Goal: Task Accomplishment & Management: Manage account settings

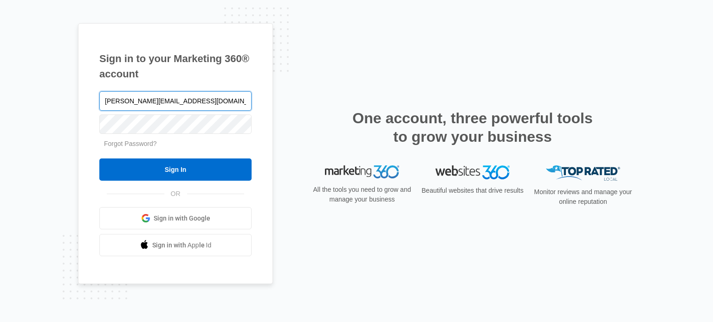
type input "[PERSON_NAME][EMAIL_ADDRESS][DOMAIN_NAME]"
click at [182, 215] on span "Sign in with Google" at bounding box center [182, 219] width 57 height 10
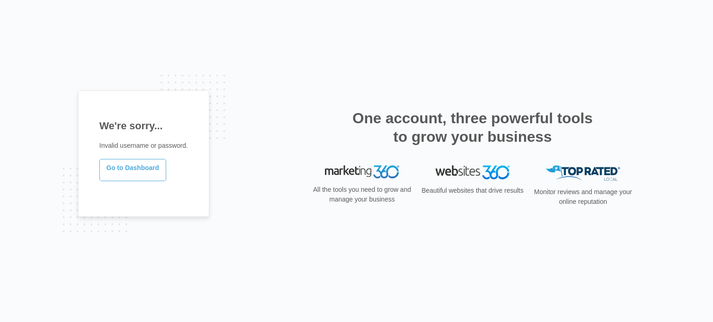
click at [146, 171] on link "Go to Dashboard" at bounding box center [132, 170] width 67 height 22
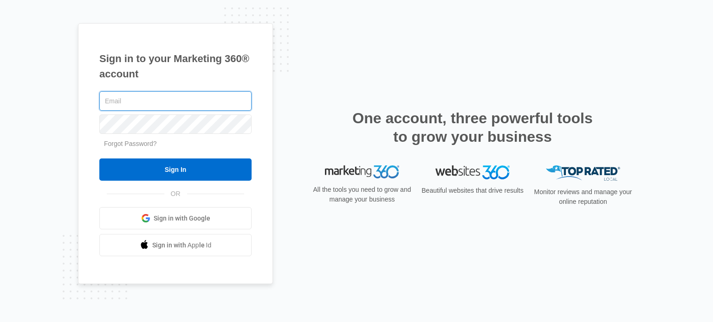
click at [143, 96] on input "text" at bounding box center [175, 100] width 152 height 19
click at [146, 105] on input "text" at bounding box center [175, 100] width 152 height 19
click at [127, 102] on input "text" at bounding box center [175, 100] width 152 height 19
type input "[PERSON_NAME][EMAIL_ADDRESS][DOMAIN_NAME]"
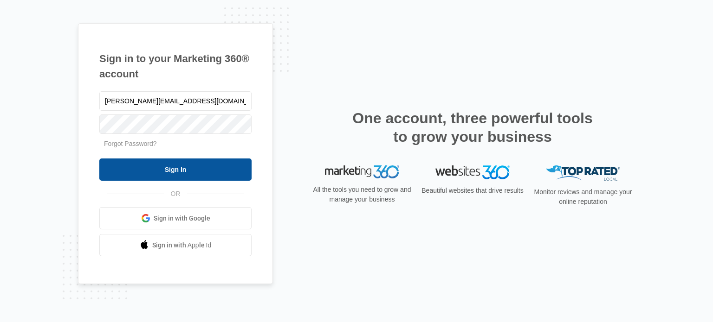
click at [173, 176] on input "Sign In" at bounding box center [175, 170] width 152 height 22
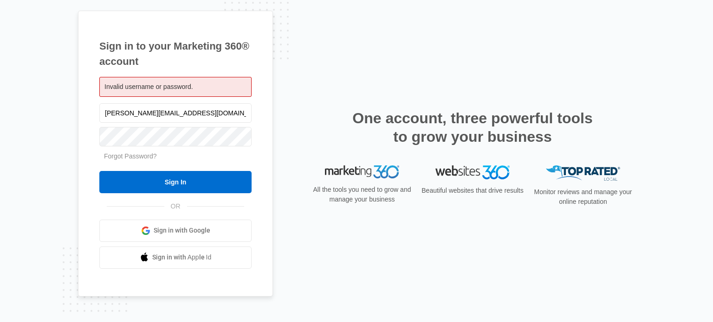
click at [291, 91] on div "Sign in to your Marketing 360® account Invalid username or password. [PERSON_NA…" at bounding box center [356, 161] width 557 height 301
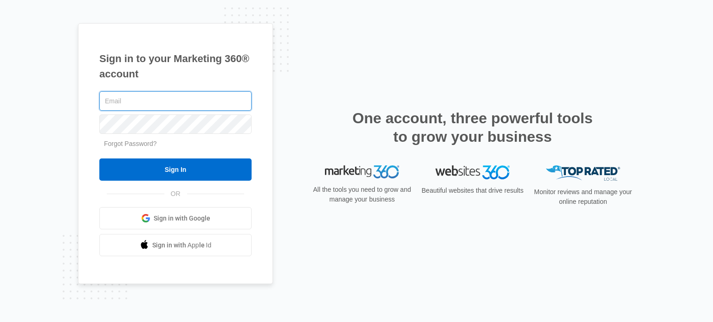
click at [135, 107] on input "text" at bounding box center [175, 100] width 152 height 19
type input "[PERSON_NAME][EMAIL_ADDRESS][DOMAIN_NAME]"
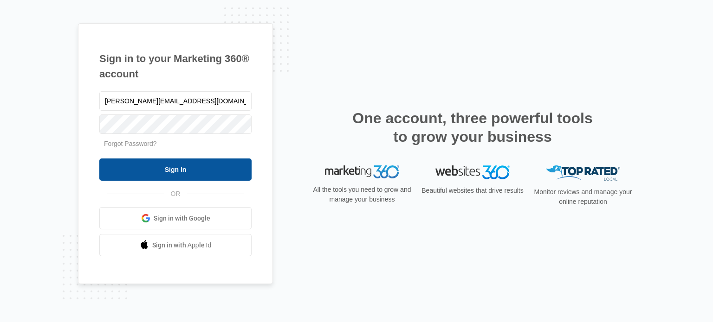
click at [183, 167] on input "Sign In" at bounding box center [175, 170] width 152 height 22
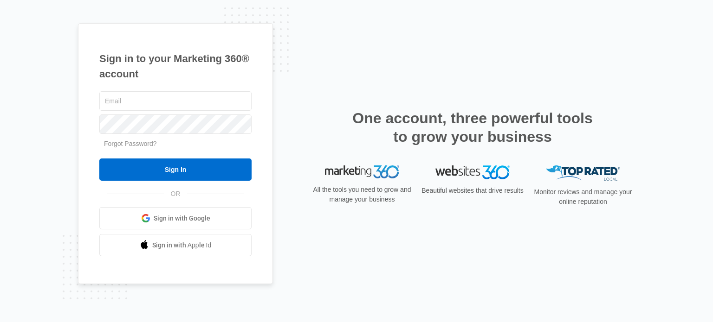
type input "[PERSON_NAME][EMAIL_ADDRESS][DOMAIN_NAME]"
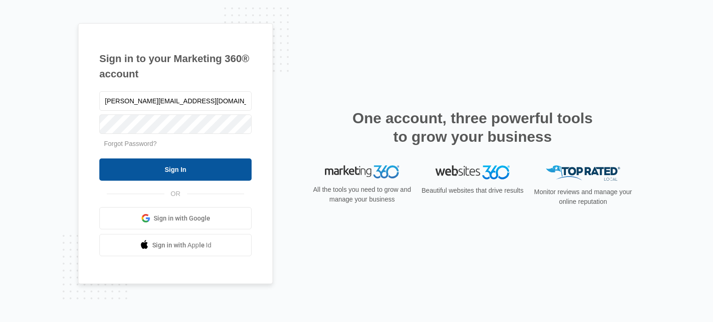
click at [194, 173] on input "Sign In" at bounding box center [175, 170] width 152 height 22
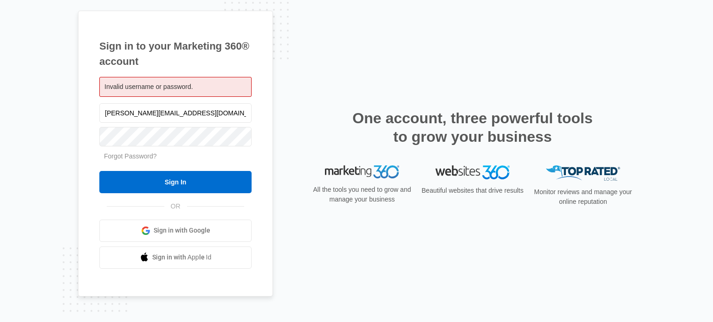
click at [340, 77] on div "Sign in to your Marketing 360® account Invalid username or password. villegas.v…" at bounding box center [356, 161] width 557 height 301
click at [282, 115] on div "Sign in to your Marketing 360® account Invalid username or password. villegas.v…" at bounding box center [356, 161] width 557 height 301
click at [267, 118] on div "Sign in to your Marketing 360® account Invalid username or password. villegas.v…" at bounding box center [356, 161] width 557 height 301
click at [263, 119] on div "Sign in to your Marketing 360® account Invalid username or password. villegas.v…" at bounding box center [175, 154] width 195 height 286
click at [217, 114] on input "[PERSON_NAME][EMAIL_ADDRESS][DOMAIN_NAME]" at bounding box center [175, 112] width 152 height 19
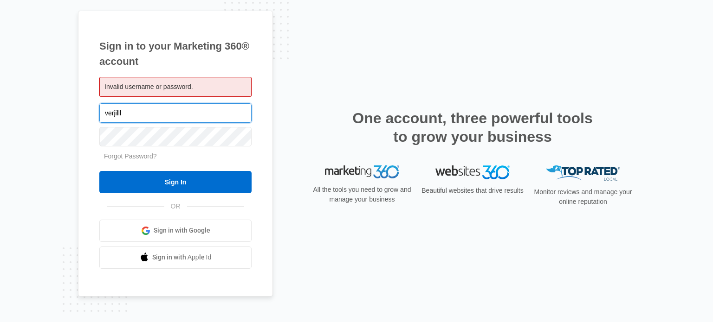
type input "verjilll"
click at [185, 233] on span "Sign in with Google" at bounding box center [182, 231] width 57 height 10
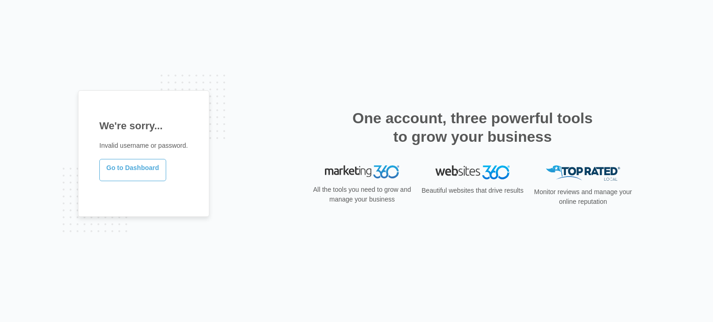
click at [151, 171] on link "Go to Dashboard" at bounding box center [132, 170] width 67 height 22
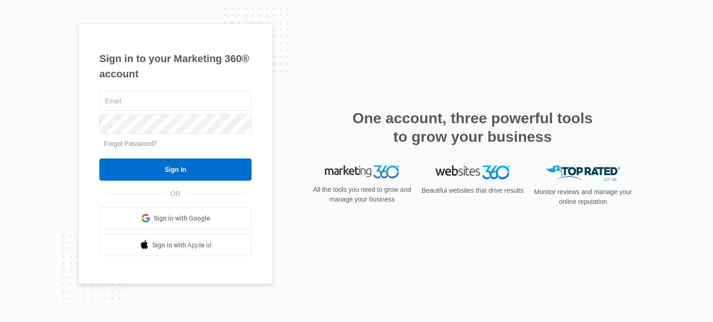
click at [349, 62] on div "Sign in to your Marketing 360® account Forgot Password? Sign In OR" at bounding box center [356, 161] width 557 height 277
click at [135, 105] on input "text" at bounding box center [175, 100] width 152 height 19
type input "villegas.verjill136@gmail.com"
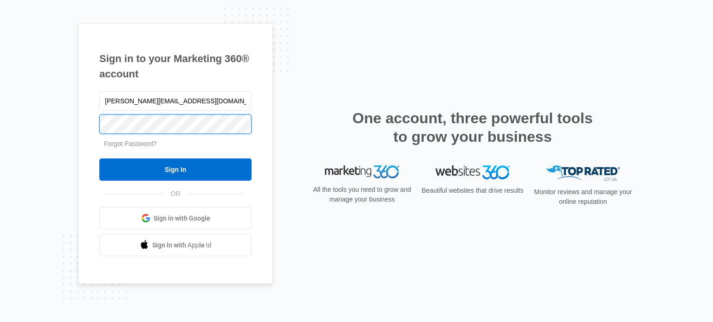
click at [91, 123] on div "Sign in to your Marketing 360® account villegas.verjill136@gmail.com Forgot Pas…" at bounding box center [175, 154] width 195 height 262
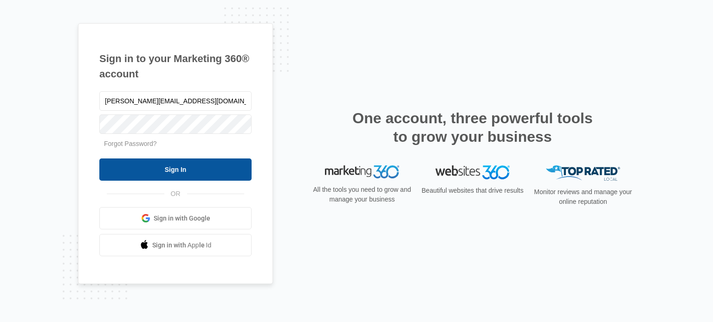
click at [134, 171] on input "Sign In" at bounding box center [175, 170] width 152 height 22
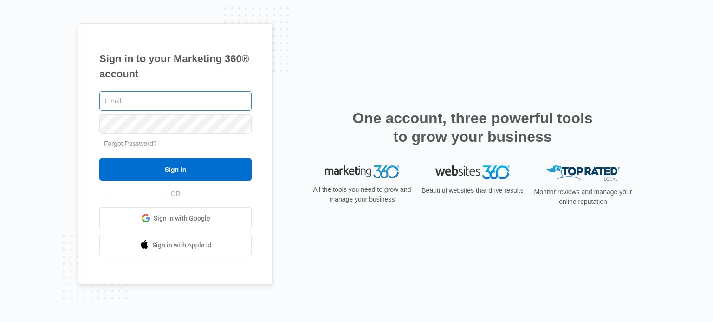
type input "villegas.verjill136@gmail.com"
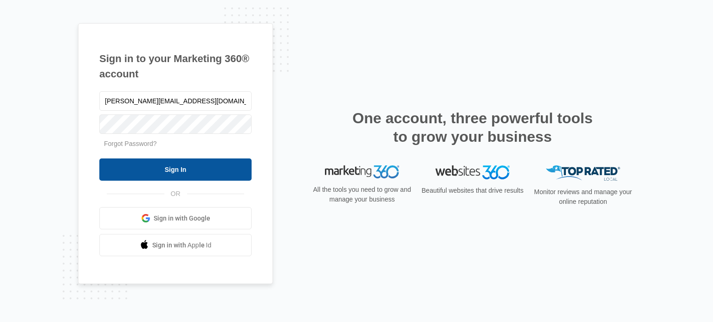
click at [172, 167] on input "Sign In" at bounding box center [175, 170] width 152 height 22
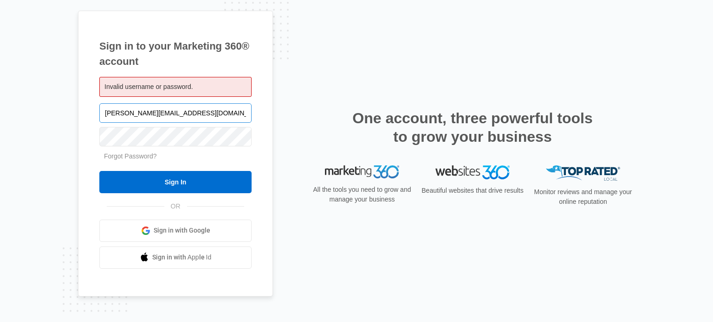
click at [202, 111] on input "villegas.verjill136@gmail.com" at bounding box center [175, 112] width 152 height 19
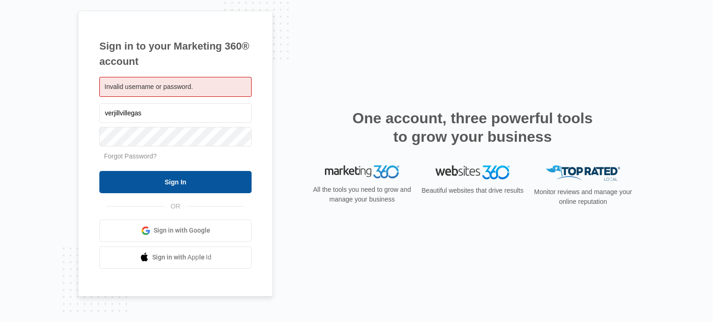
type input "verjillvillegas"
drag, startPoint x: 203, startPoint y: 180, endPoint x: 202, endPoint y: 173, distance: 7.9
click at [203, 179] on input "Sign In" at bounding box center [175, 182] width 152 height 22
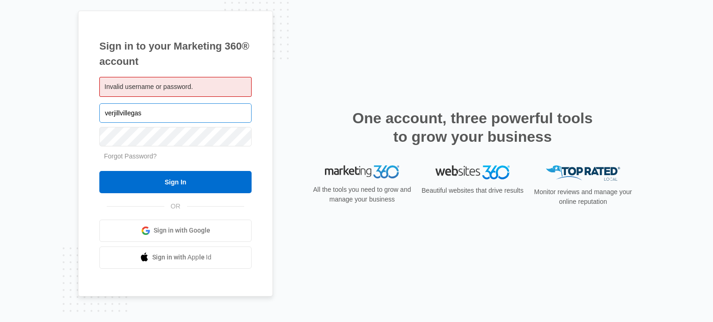
drag, startPoint x: 145, startPoint y: 112, endPoint x: 121, endPoint y: 112, distance: 24.6
click at [121, 112] on input "verjillvillegas" at bounding box center [175, 112] width 152 height 19
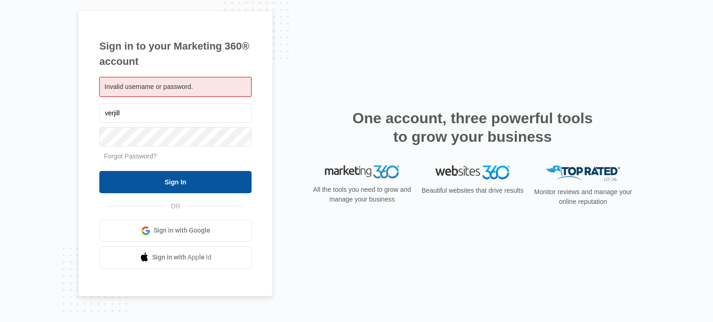
type input "verjill"
click at [197, 187] on input "Sign In" at bounding box center [175, 182] width 152 height 22
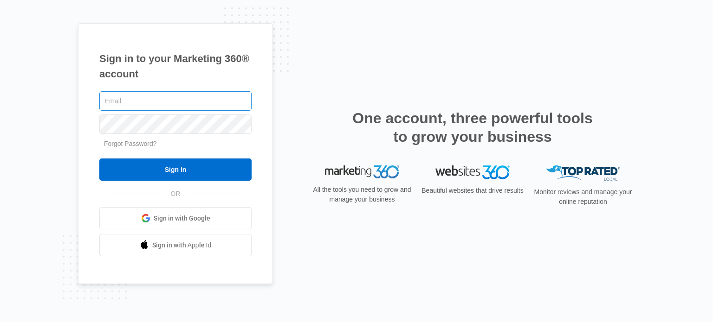
type input "villegas.verjill136@gmail.com"
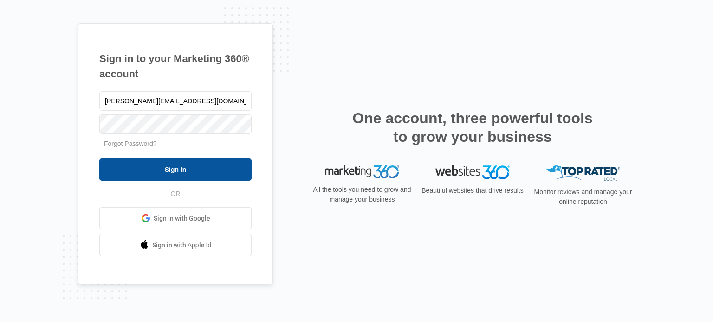
click at [193, 170] on input "Sign In" at bounding box center [175, 170] width 152 height 22
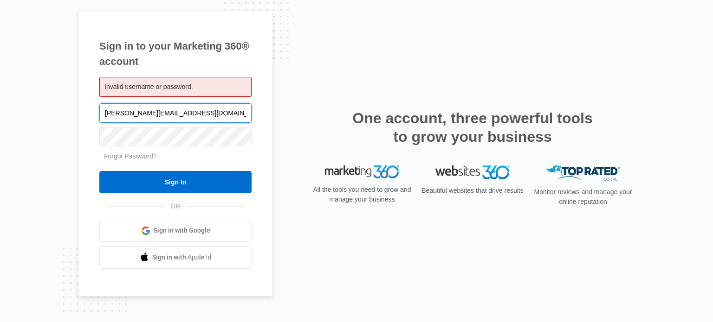
click at [163, 112] on input "[PERSON_NAME][EMAIL_ADDRESS][DOMAIN_NAME]" at bounding box center [175, 112] width 152 height 19
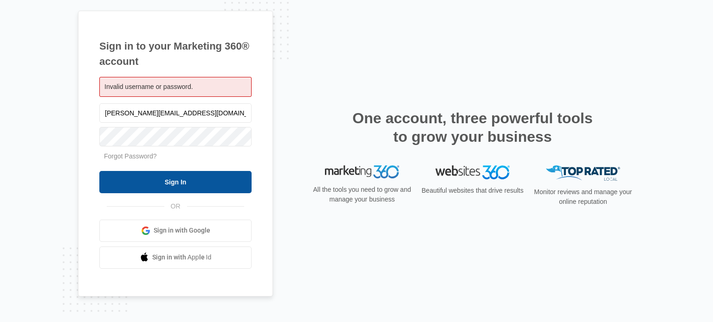
click at [118, 177] on input "Sign In" at bounding box center [175, 182] width 152 height 22
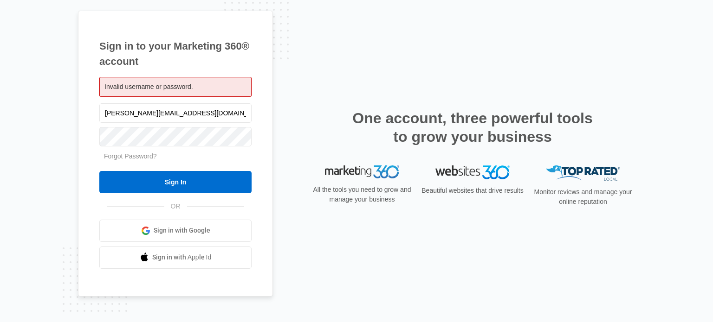
click at [348, 235] on div "Sign in to your Marketing 360® account Invalid username or password. [PERSON_NA…" at bounding box center [356, 161] width 557 height 301
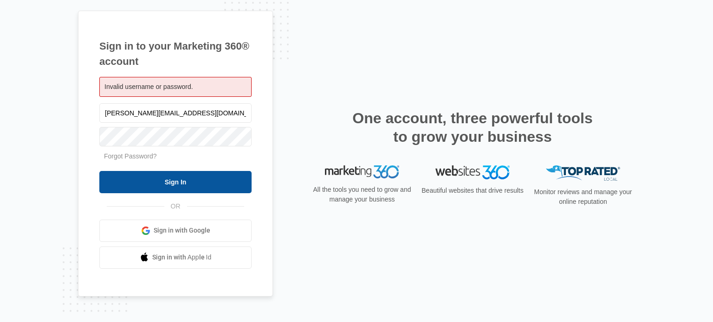
click at [166, 180] on input "Sign In" at bounding box center [175, 182] width 152 height 22
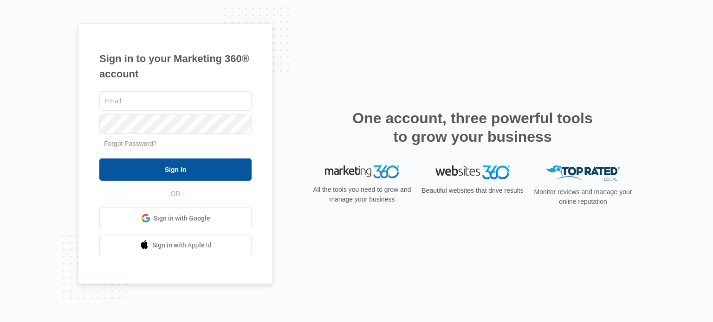
type input "[PERSON_NAME][EMAIL_ADDRESS][DOMAIN_NAME]"
click at [180, 167] on input "Sign In" at bounding box center [175, 170] width 152 height 22
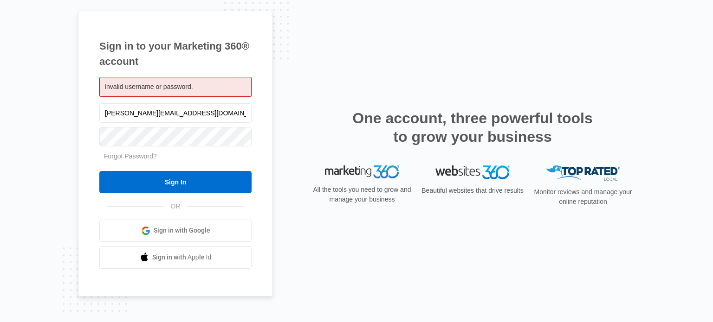
click at [409, 213] on div "All the tools you need to grow and manage your business" at bounding box center [362, 190] width 104 height 48
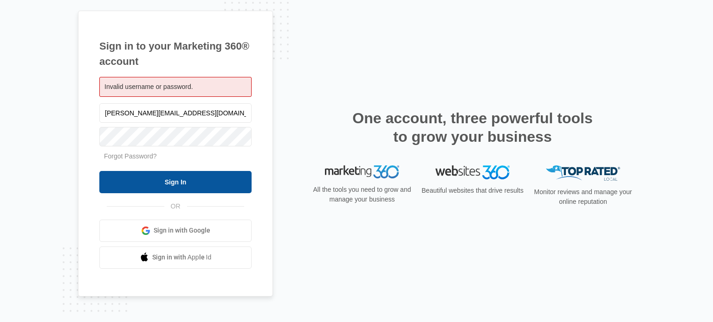
click at [134, 180] on input "Sign In" at bounding box center [175, 182] width 152 height 22
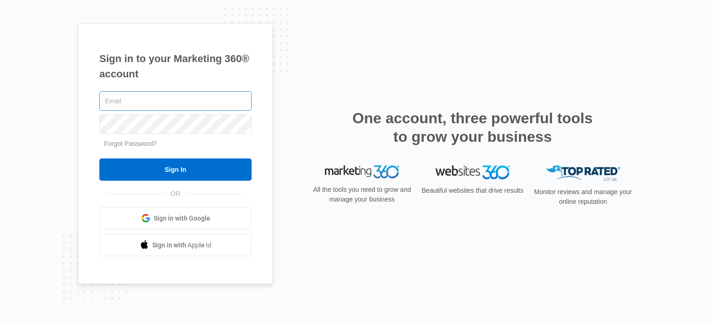
type input "[PERSON_NAME][EMAIL_ADDRESS][DOMAIN_NAME]"
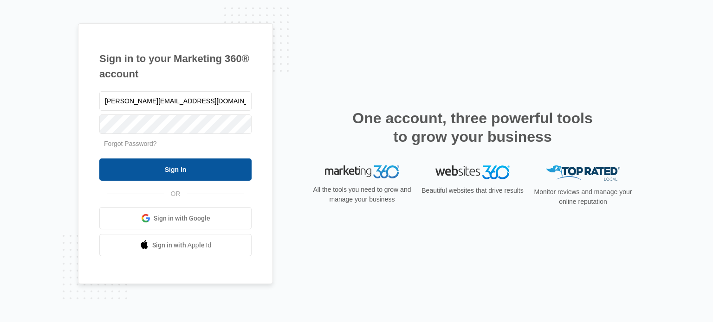
click at [188, 166] on input "Sign In" at bounding box center [175, 170] width 152 height 22
